Goal: Information Seeking & Learning: Find specific fact

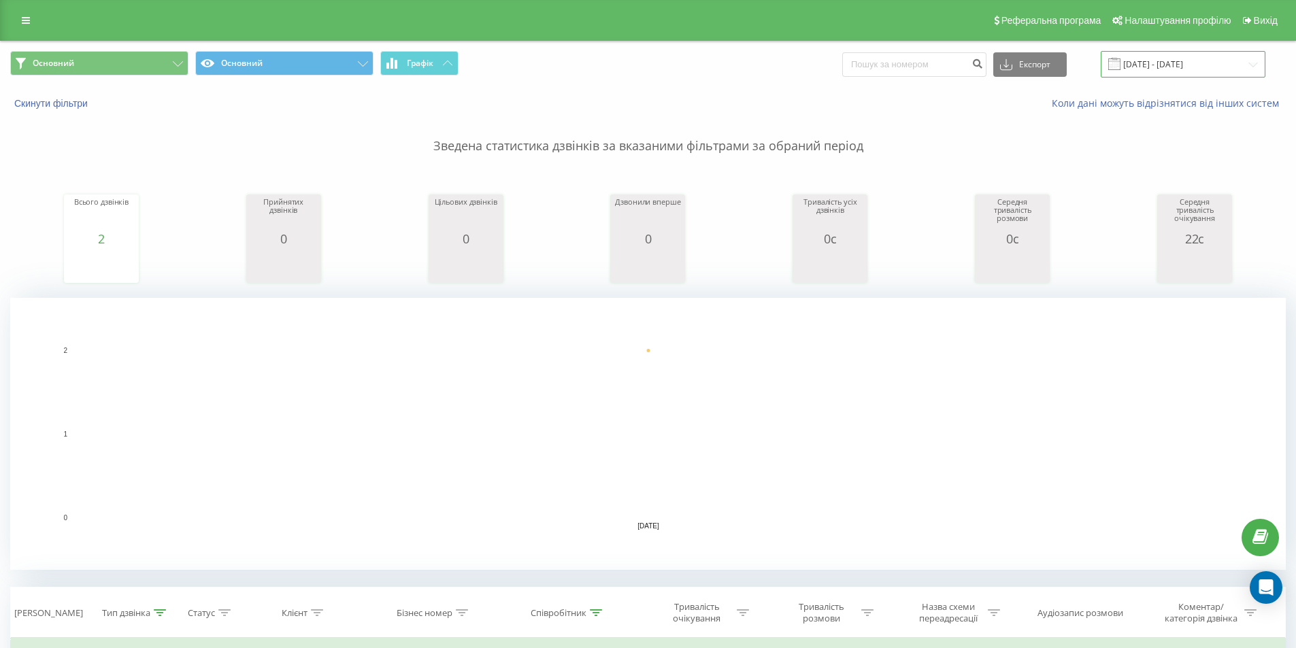
click at [1172, 61] on input "[DATE] - [DATE]" at bounding box center [1183, 64] width 165 height 27
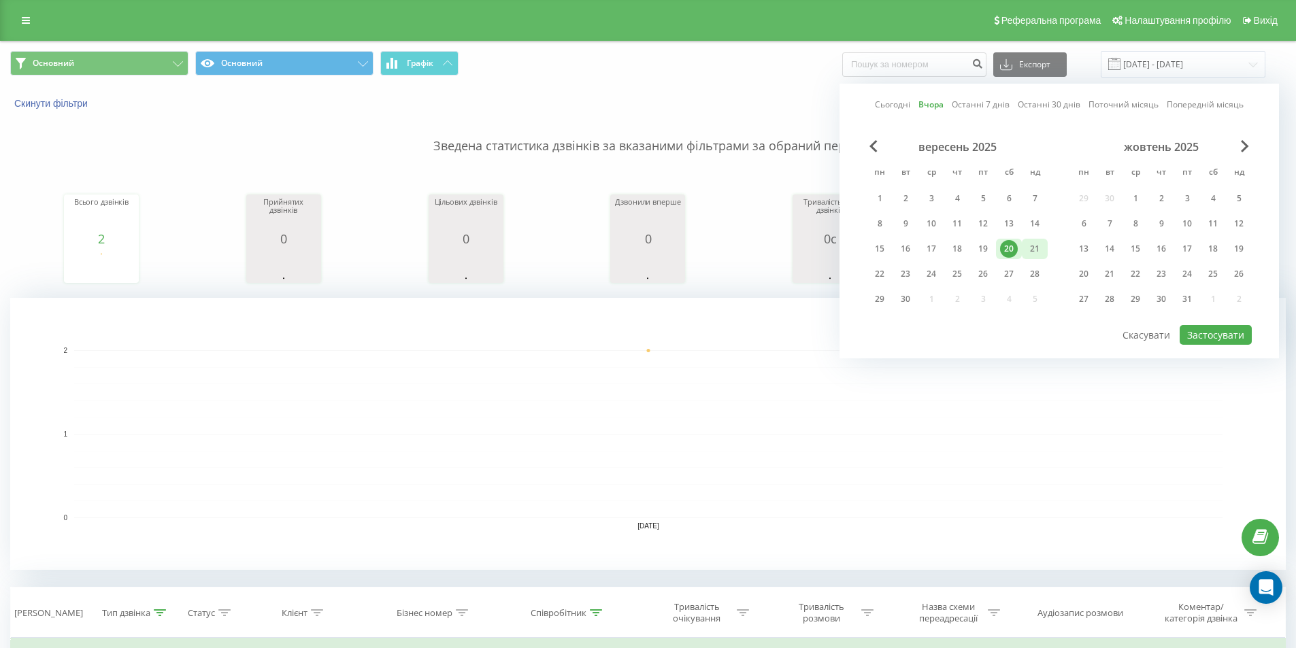
click at [1029, 255] on div "21" at bounding box center [1035, 249] width 18 height 18
click at [1210, 336] on button "Застосувати" at bounding box center [1216, 335] width 72 height 20
type input "21.09.2025 - 21.09.2025"
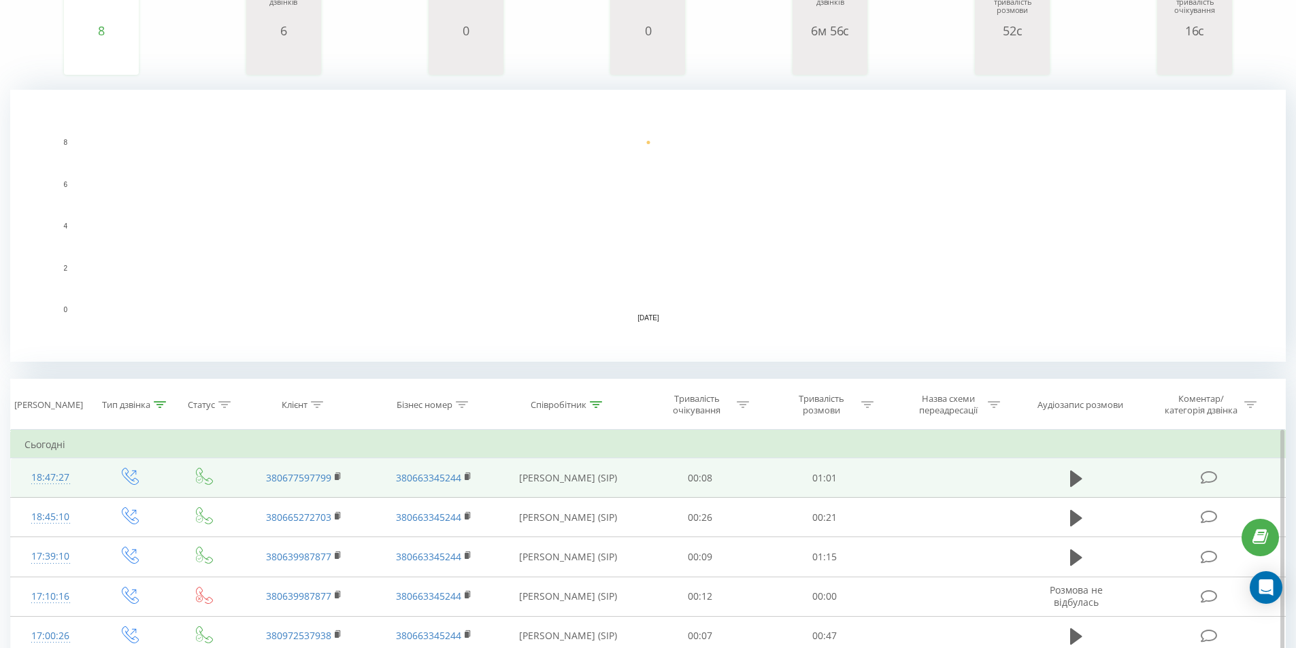
scroll to position [272, 0]
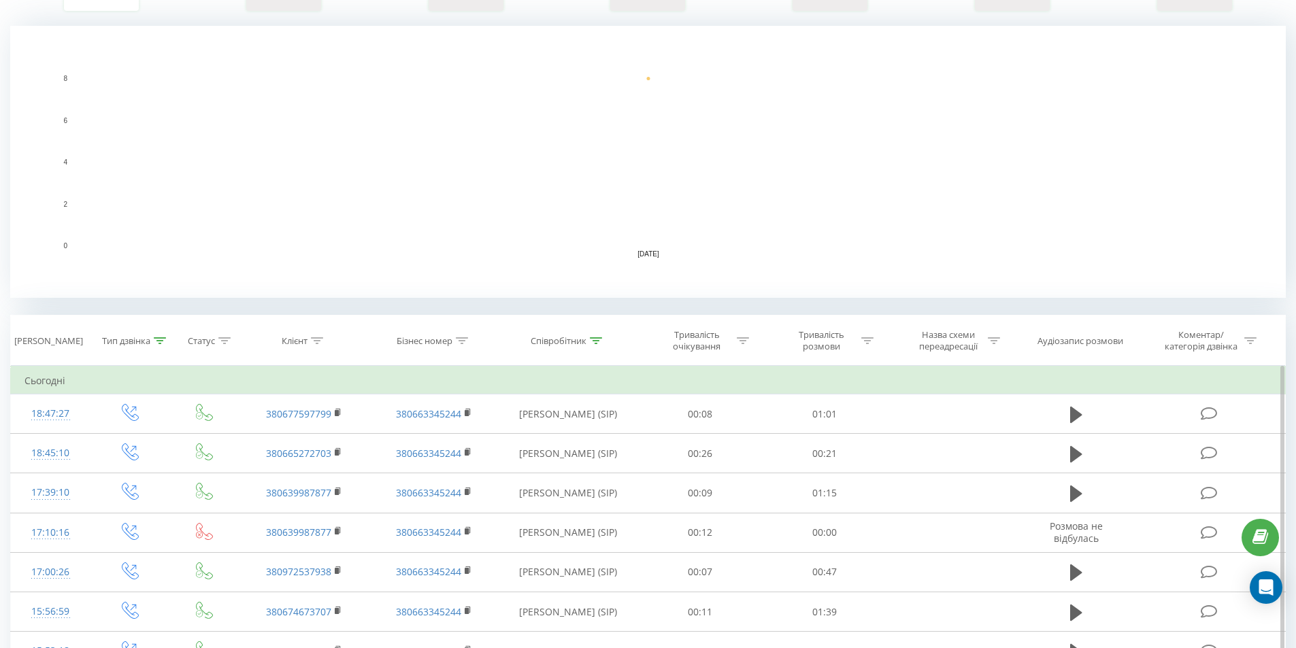
drag, startPoint x: 165, startPoint y: 345, endPoint x: 158, endPoint y: 377, distance: 32.7
click at [165, 345] on div at bounding box center [160, 341] width 12 height 12
click at [139, 438] on div at bounding box center [122, 439] width 97 height 13
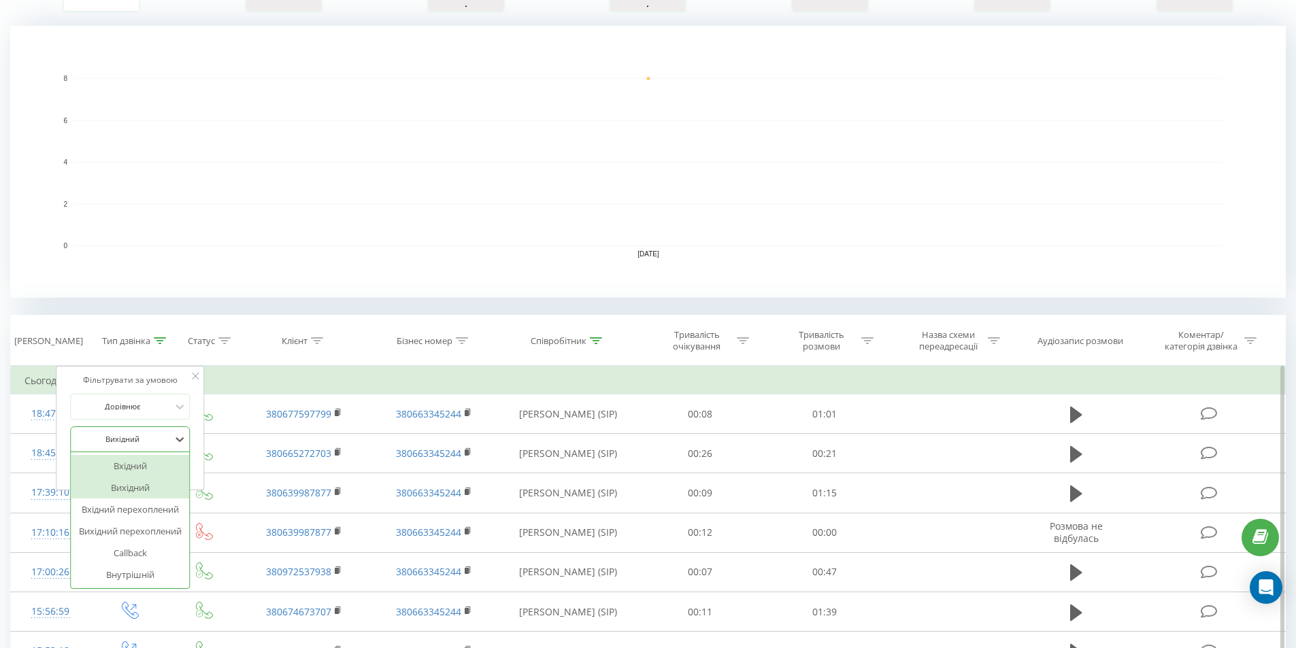
click at [133, 468] on div "Вхідний" at bounding box center [130, 466] width 118 height 22
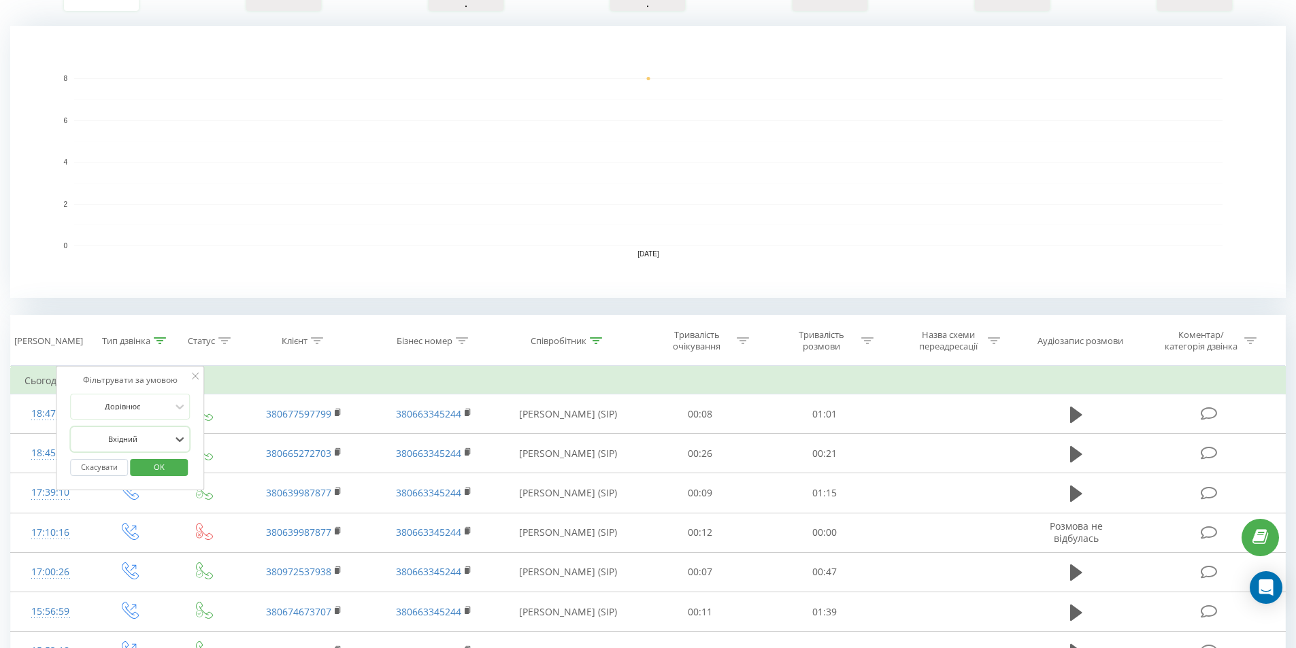
click at [141, 464] on button "OK" at bounding box center [159, 467] width 58 height 17
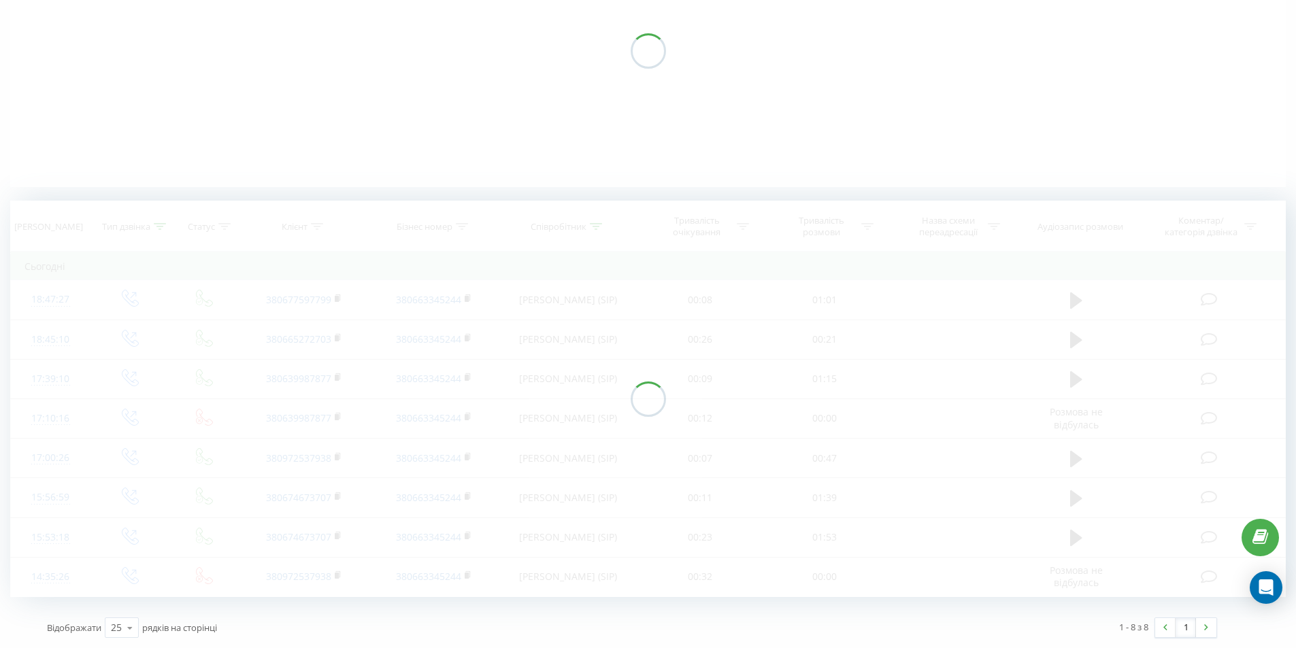
scroll to position [156, 0]
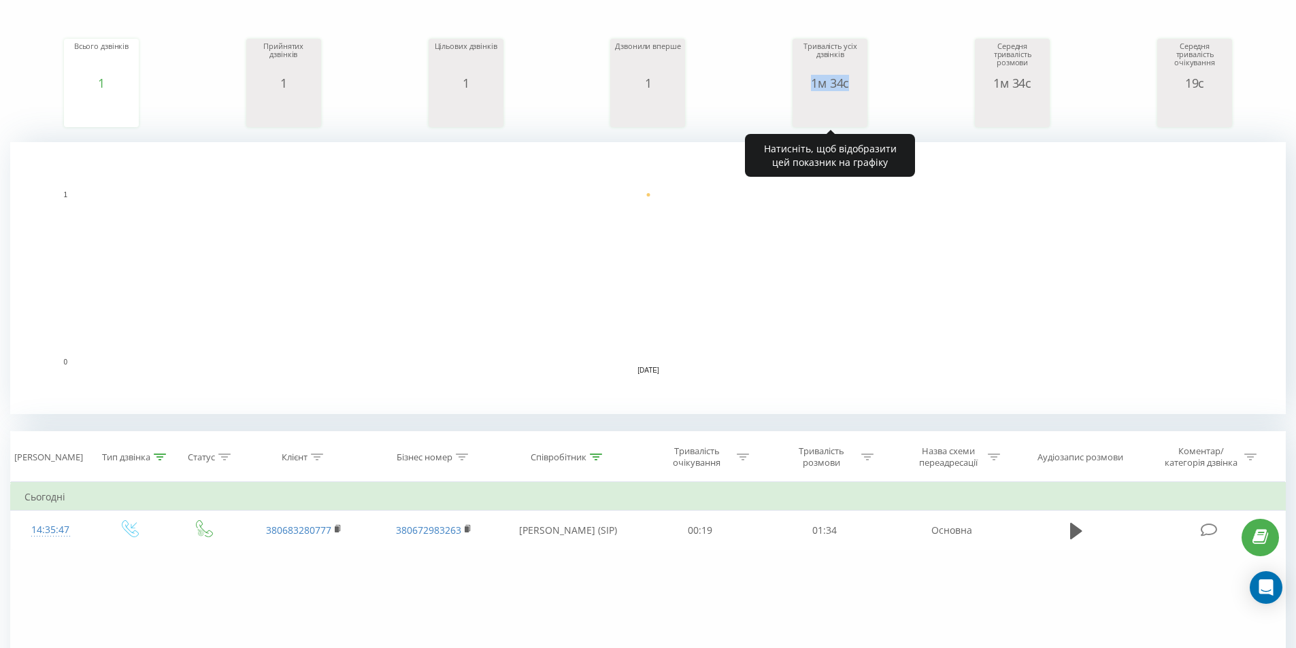
drag, startPoint x: 812, startPoint y: 88, endPoint x: 849, endPoint y: 84, distance: 37.7
click at [849, 84] on div "1м 34с" at bounding box center [830, 83] width 68 height 14
copy div "1м 34с"
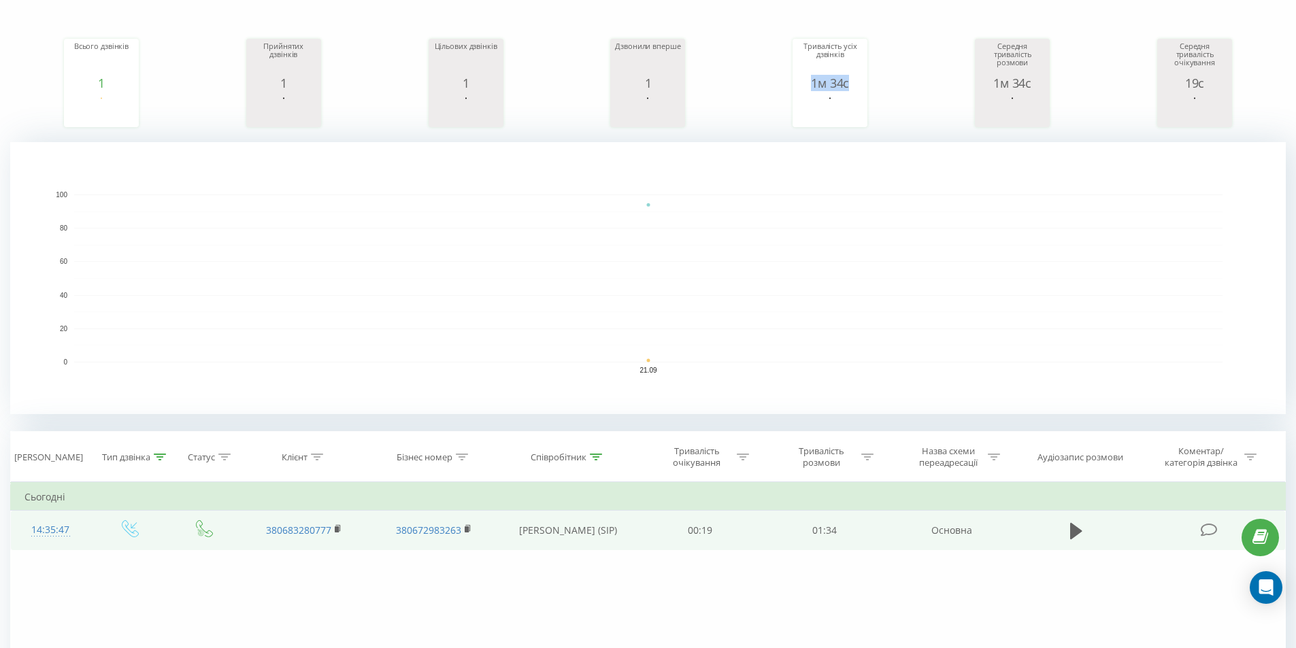
scroll to position [347, 0]
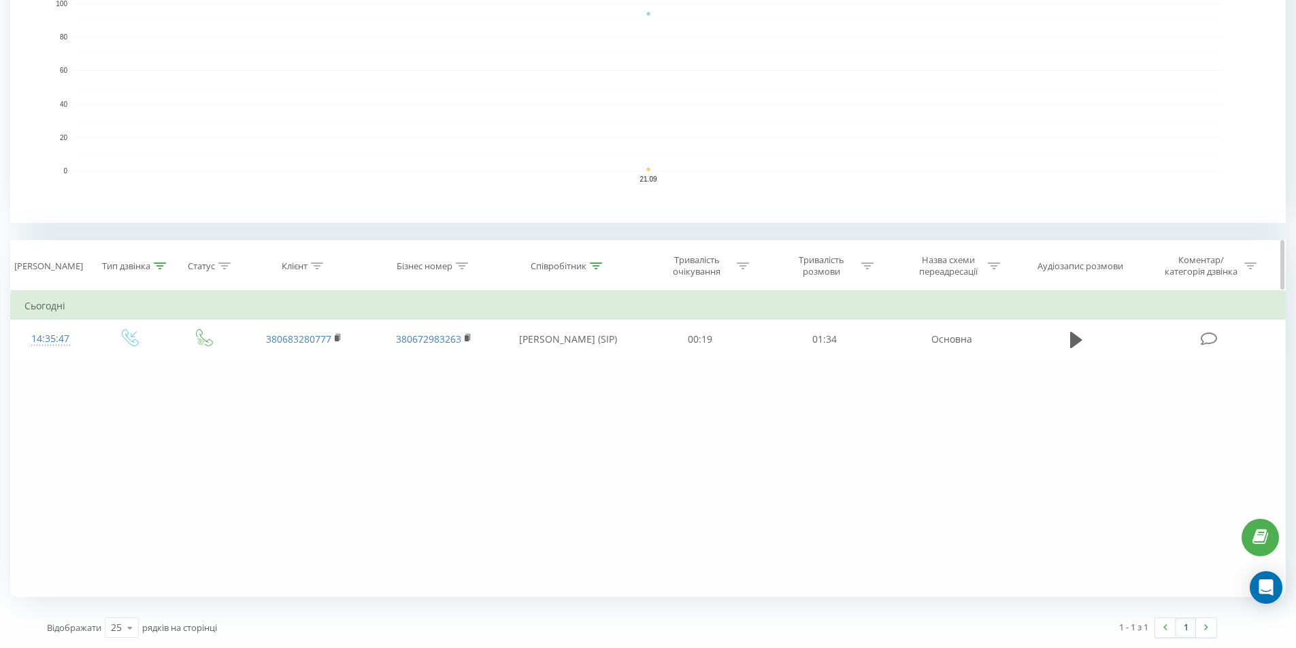
click at [156, 269] on icon at bounding box center [160, 266] width 12 height 7
click at [133, 366] on div at bounding box center [122, 364] width 97 height 13
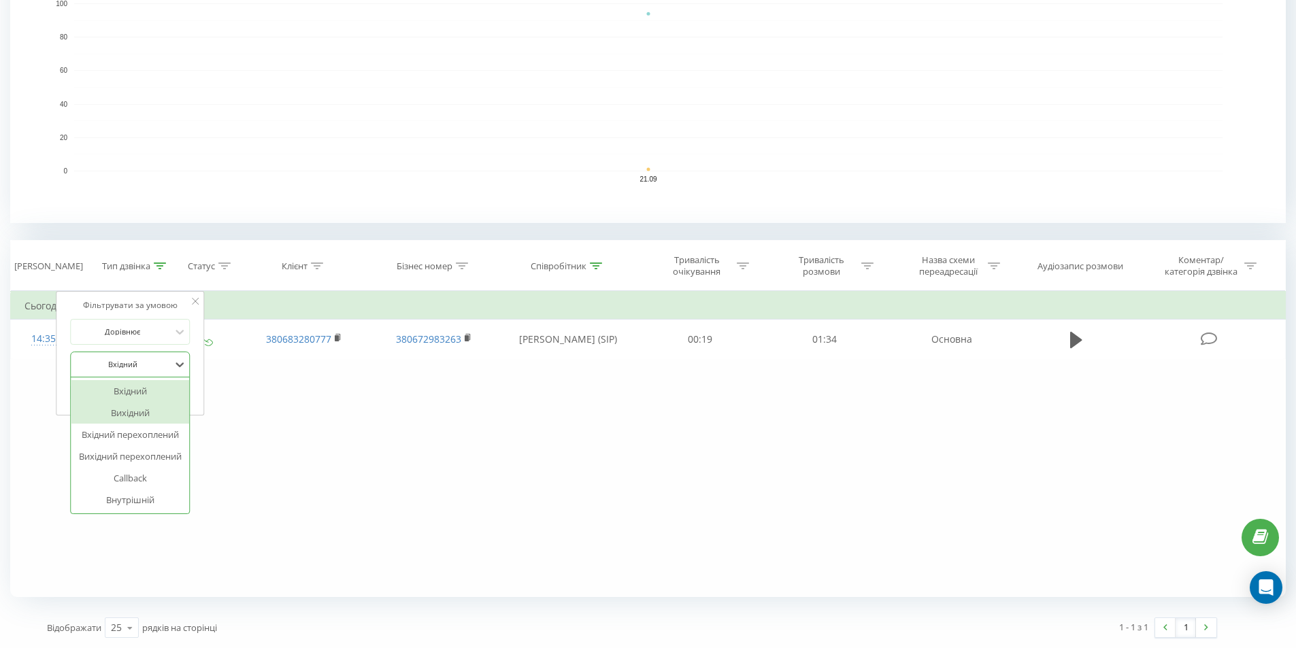
click at [127, 416] on div "Вихідний" at bounding box center [130, 413] width 118 height 22
click at [151, 395] on span "OK" at bounding box center [159, 392] width 38 height 21
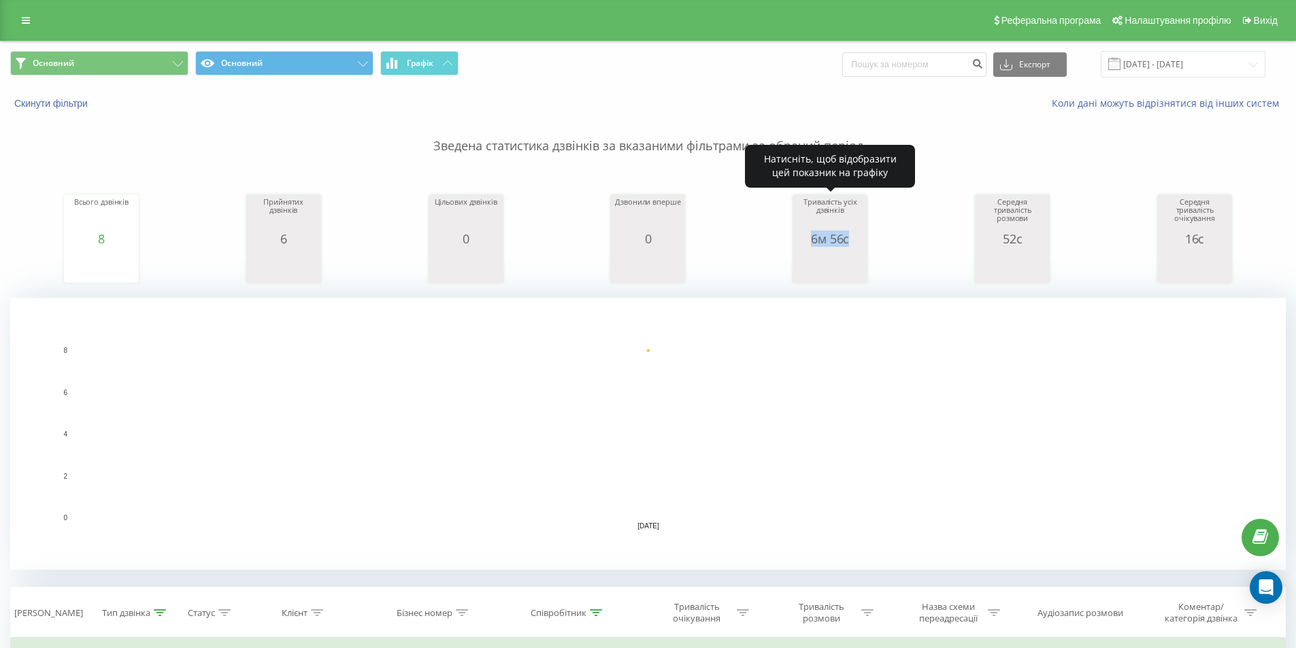
drag, startPoint x: 807, startPoint y: 238, endPoint x: 858, endPoint y: 249, distance: 52.2
click at [858, 249] on div "Тривалість усіх дзвінків 6м 56с date allConversationsLength 21.09.25 416 21.09.…" at bounding box center [830, 242] width 68 height 88
copy div "6м 56с"
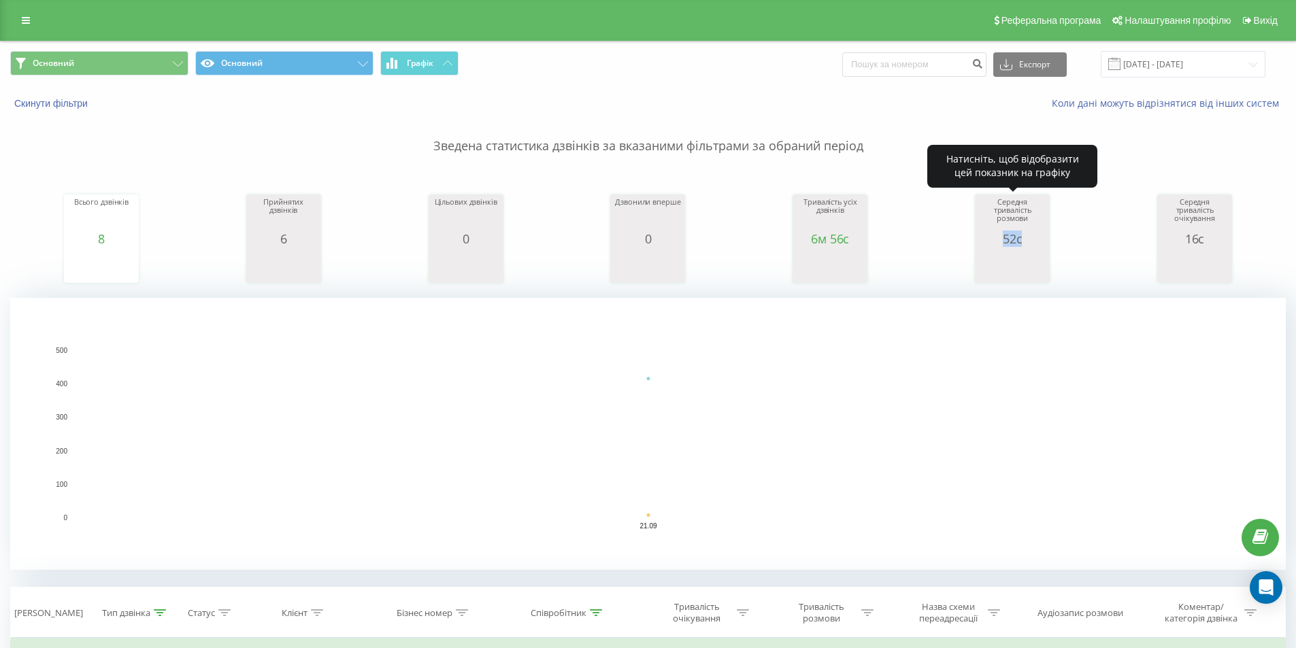
drag, startPoint x: 999, startPoint y: 244, endPoint x: 1040, endPoint y: 239, distance: 41.8
click at [1040, 239] on div "52с" at bounding box center [1012, 239] width 68 height 14
copy div "52с"
